Goal: Find specific page/section: Find specific page/section

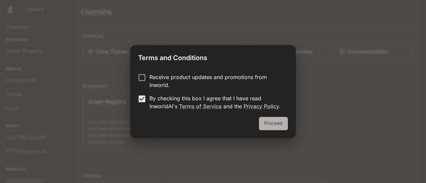
click at [270, 123] on button "Proceed" at bounding box center [273, 123] width 29 height 13
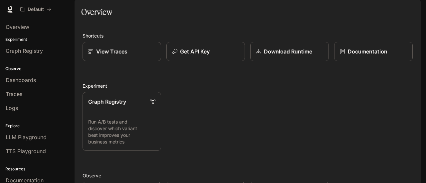
scroll to position [133, 0]
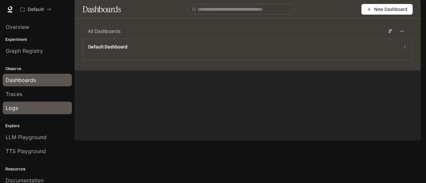
scroll to position [31, 0]
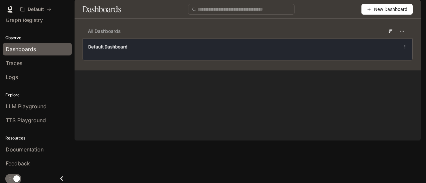
click at [111, 50] on span "Default Dashboard" at bounding box center [107, 47] width 39 height 7
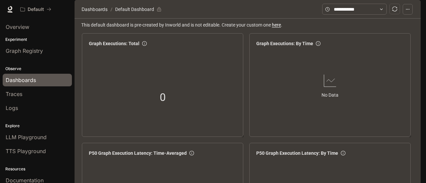
scroll to position [266, 0]
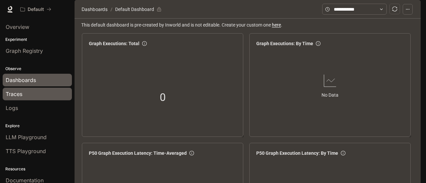
click at [19, 93] on span "Traces" at bounding box center [14, 94] width 17 height 8
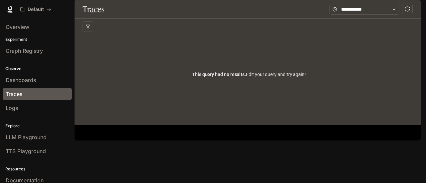
click at [24, 40] on p "Experiment" at bounding box center [37, 40] width 75 height 6
click at [10, 8] on icon at bounding box center [10, 9] width 7 height 7
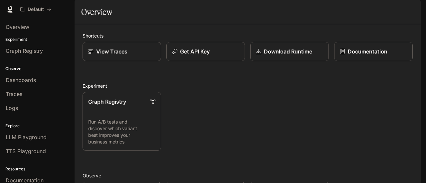
scroll to position [176, 0]
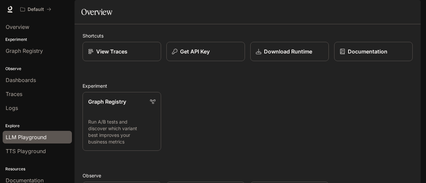
click at [26, 134] on span "LLM Playground" at bounding box center [26, 137] width 41 height 8
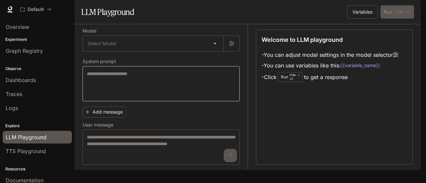
scroll to position [10, 0]
